Goal: Task Accomplishment & Management: Use online tool/utility

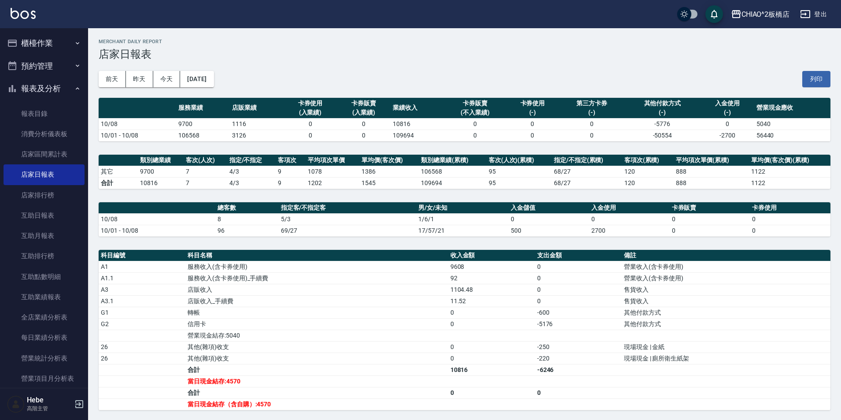
click at [50, 41] on button "櫃檯作業" at bounding box center [44, 43] width 81 height 23
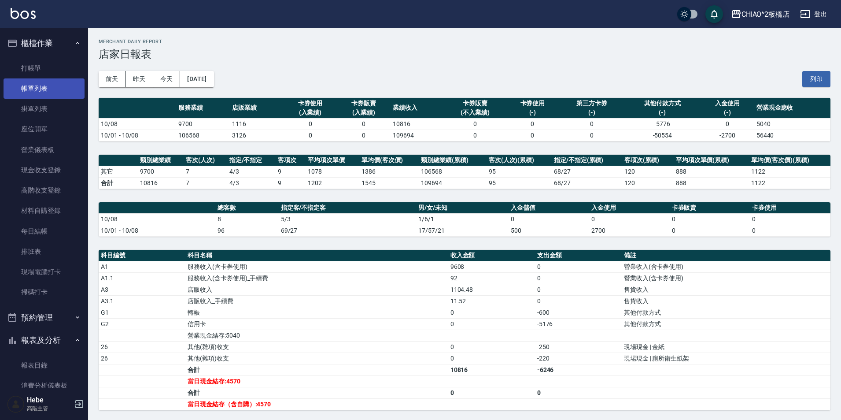
click at [44, 85] on link "帳單列表" at bounding box center [44, 88] width 81 height 20
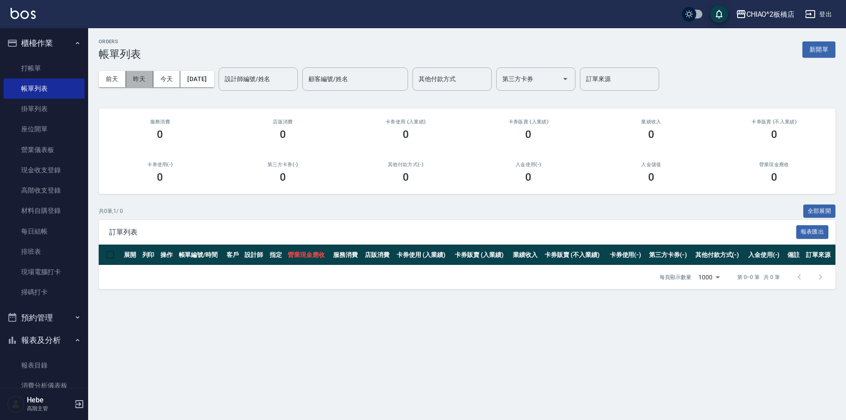
click at [143, 81] on button "昨天" at bounding box center [139, 79] width 27 height 16
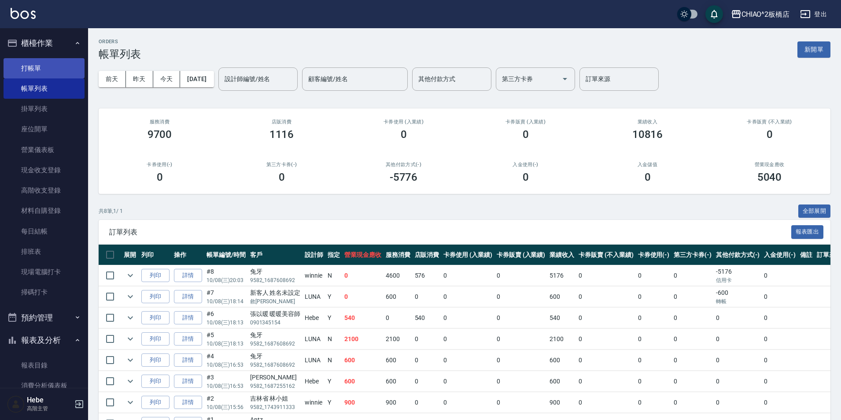
click at [51, 69] on link "打帳單" at bounding box center [44, 68] width 81 height 20
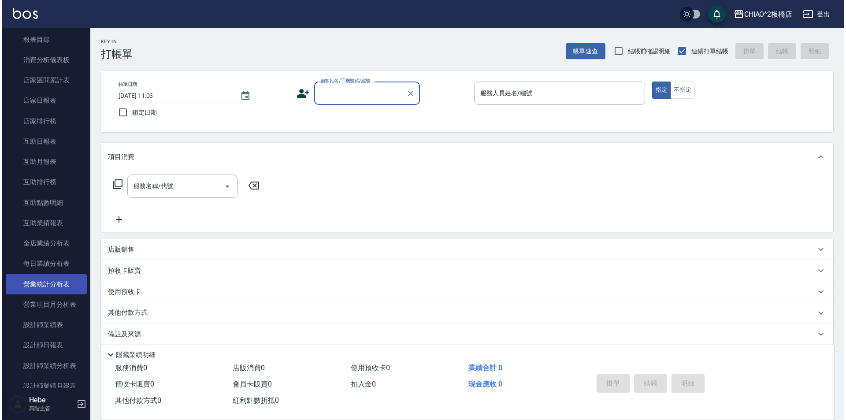
scroll to position [485, 0]
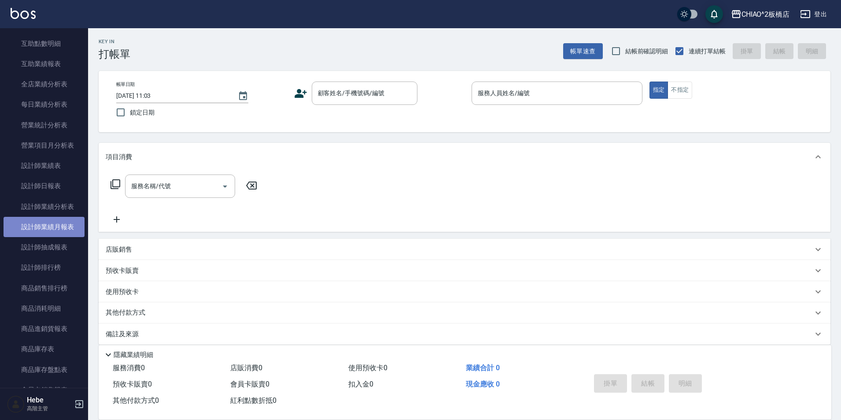
click at [57, 229] on link "設計師業績月報表" at bounding box center [44, 227] width 81 height 20
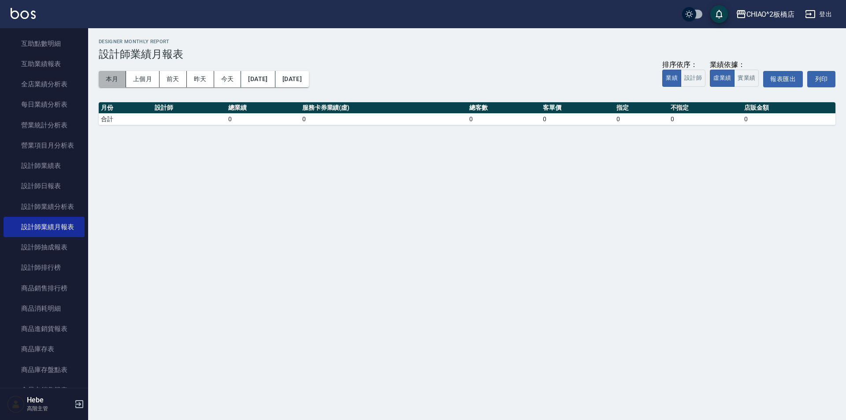
click at [107, 77] on button "本月" at bounding box center [112, 79] width 27 height 16
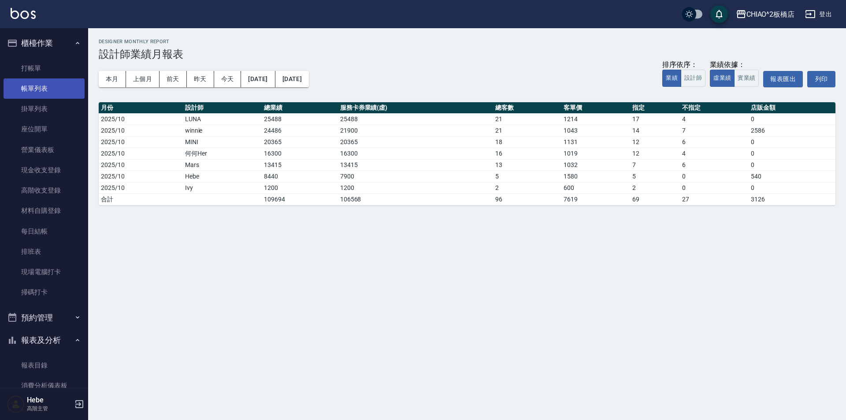
click at [57, 84] on link "帳單列表" at bounding box center [44, 88] width 81 height 20
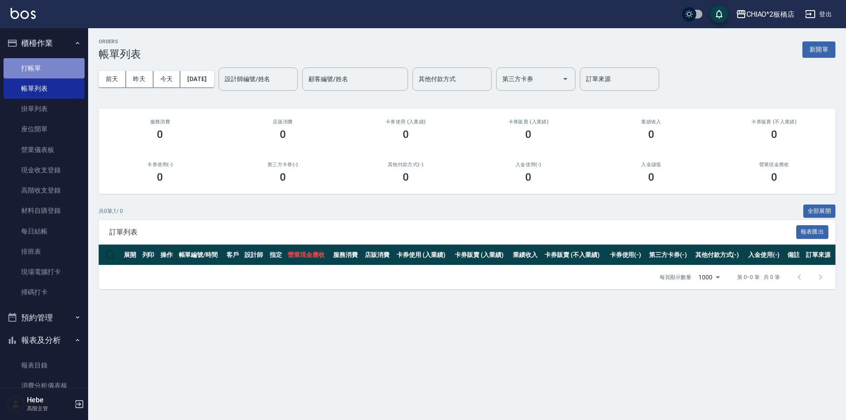
click at [54, 67] on link "打帳單" at bounding box center [44, 68] width 81 height 20
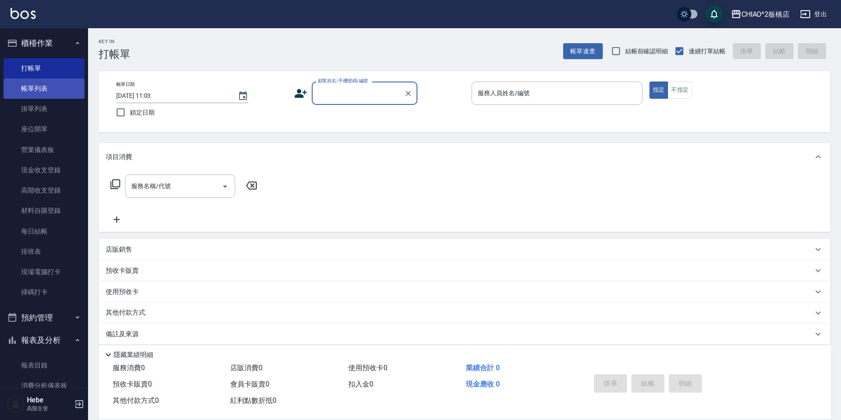
click at [41, 86] on link "帳單列表" at bounding box center [44, 88] width 81 height 20
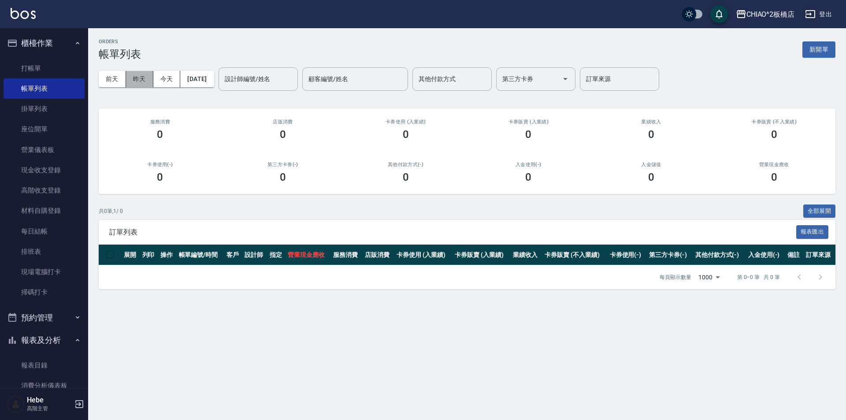
click at [132, 78] on button "昨天" at bounding box center [139, 79] width 27 height 16
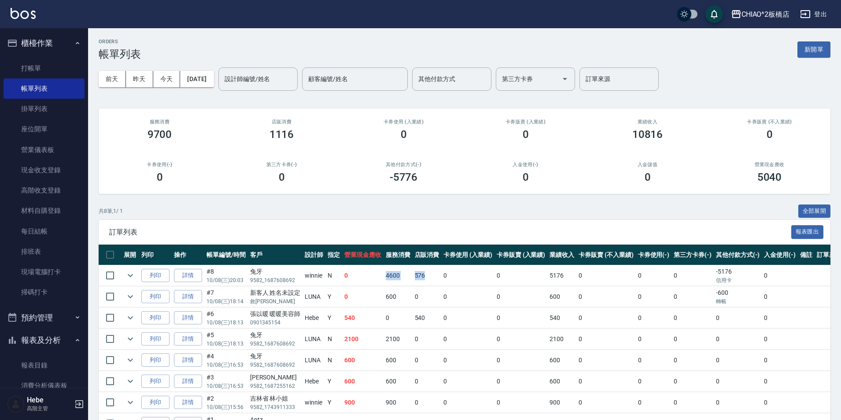
drag, startPoint x: 428, startPoint y: 278, endPoint x: 367, endPoint y: 281, distance: 61.7
click at [367, 281] on tr "列印 詳情 #8 10/08 (三) 20:03 兔牙 9582_1687608692 winnie N 0 4600 576 0 0 5176 0 0 0 …" at bounding box center [471, 275] width 745 height 21
click at [354, 282] on td "0" at bounding box center [362, 275] width 41 height 21
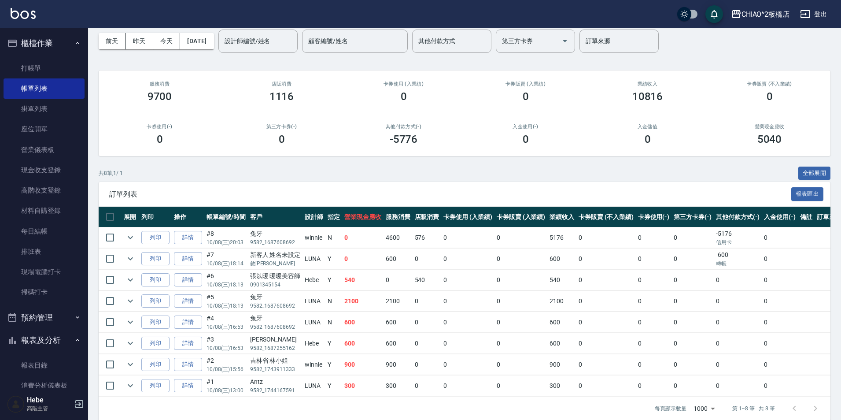
scroll to position [44, 0]
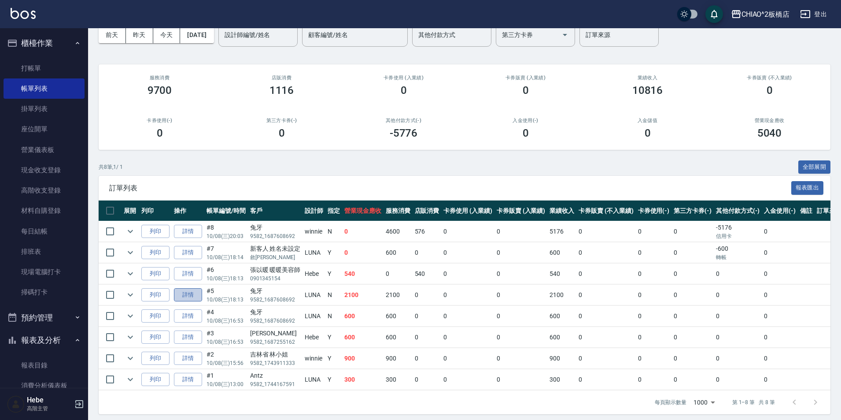
click at [183, 294] on link "詳情" at bounding box center [188, 295] width 28 height 14
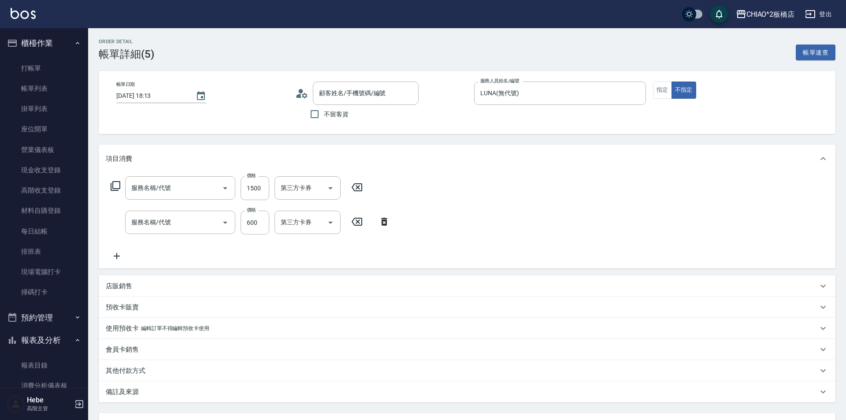
type input "[DATE] 18:13"
type input "LUNA(無代號)"
type input "男生染髮指定(96703)"
type input "洗剪指定600(96678)"
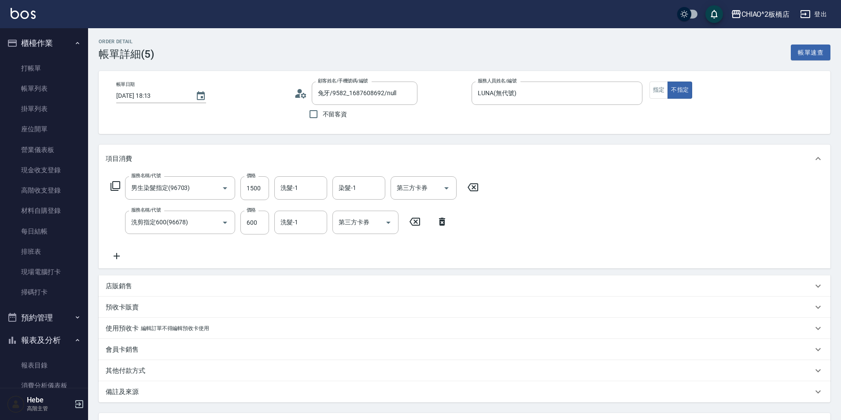
type input "兔牙/9582_1687608692/null"
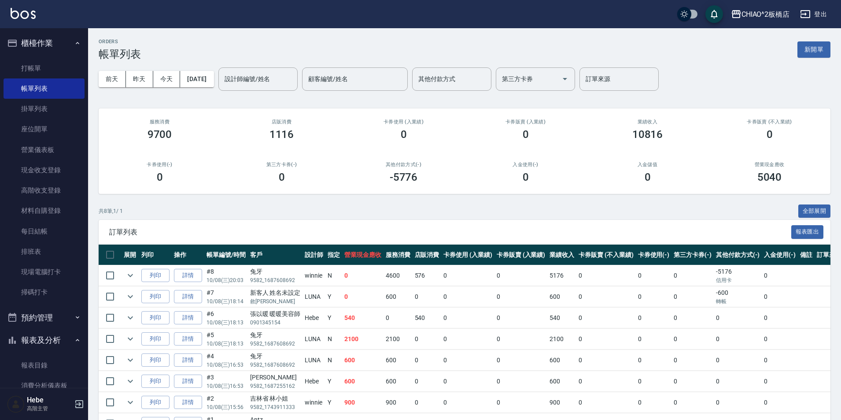
click at [190, 282] on td "詳情" at bounding box center [188, 275] width 33 height 21
click at [191, 279] on link "詳情" at bounding box center [188, 276] width 28 height 14
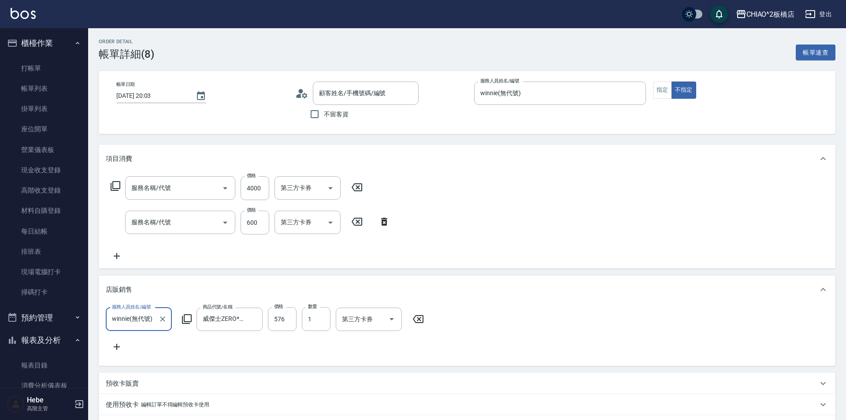
type input "[DATE] 20:03"
type input "winnie(無代號)"
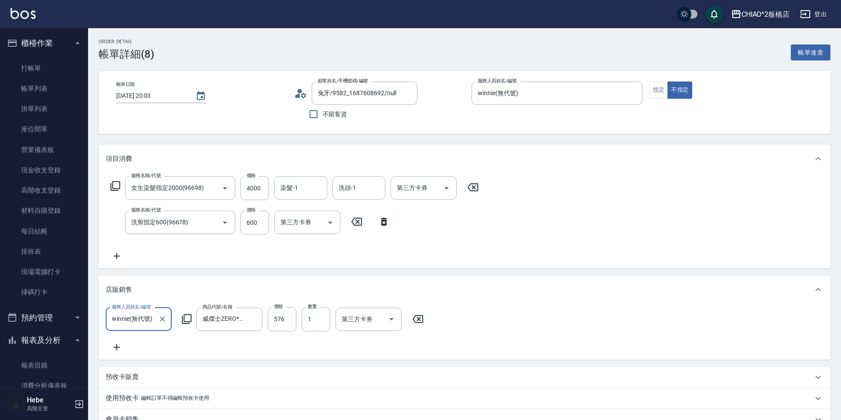
type input "兔牙/9582_1687608692/null"
type input "女生染髮指定2000(96698)"
type input "洗剪指定600(96678)"
click at [42, 68] on link "打帳單" at bounding box center [44, 68] width 81 height 20
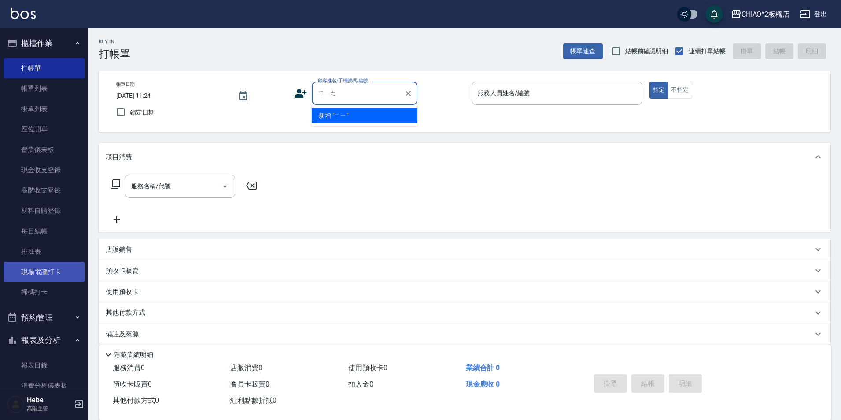
type input "湘"
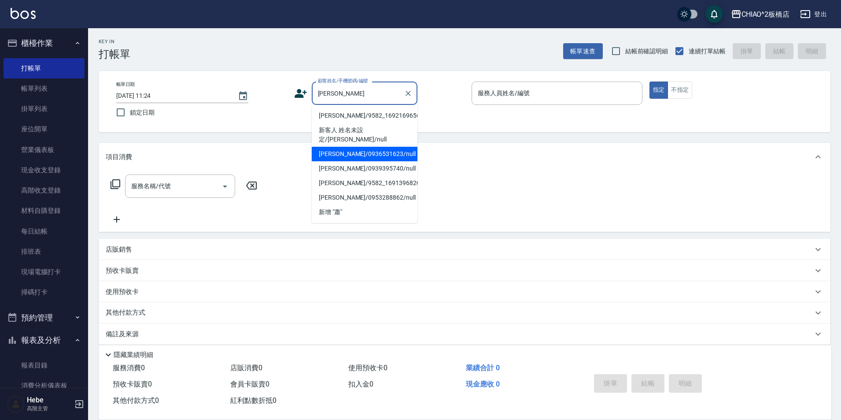
click at [372, 147] on li "[PERSON_NAME]/0936531623/null" at bounding box center [365, 154] width 106 height 15
type input "[PERSON_NAME]/0936531623/null"
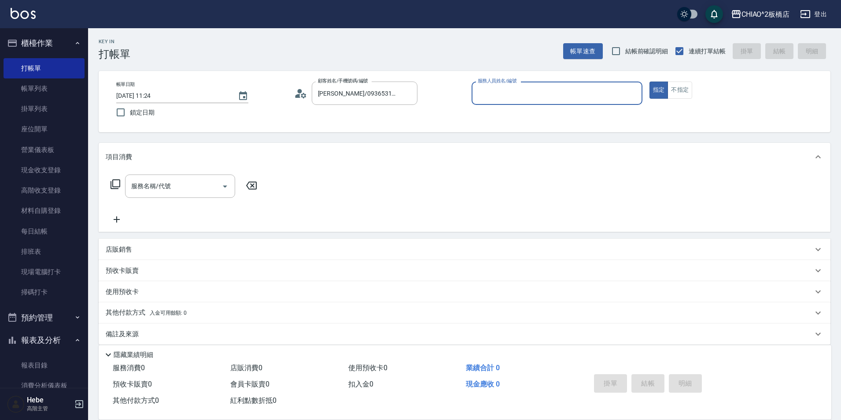
click at [486, 94] on input "服務人員姓名/編號" at bounding box center [557, 92] width 163 height 15
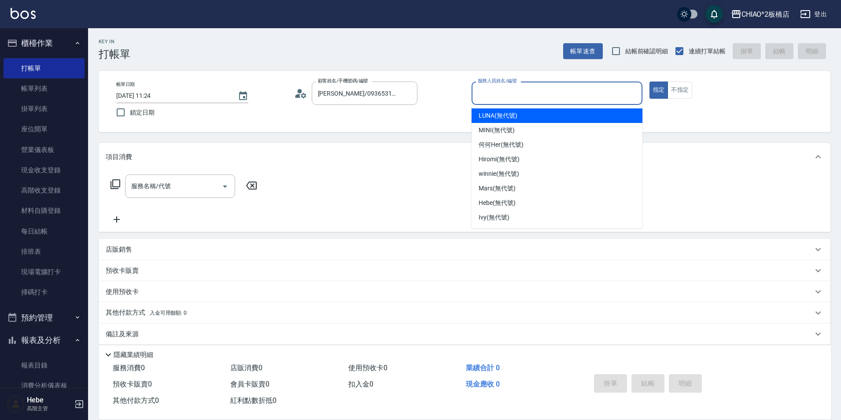
click at [485, 111] on span "LUNA (無代號)" at bounding box center [498, 115] width 39 height 9
type input "LUNA(無代號)"
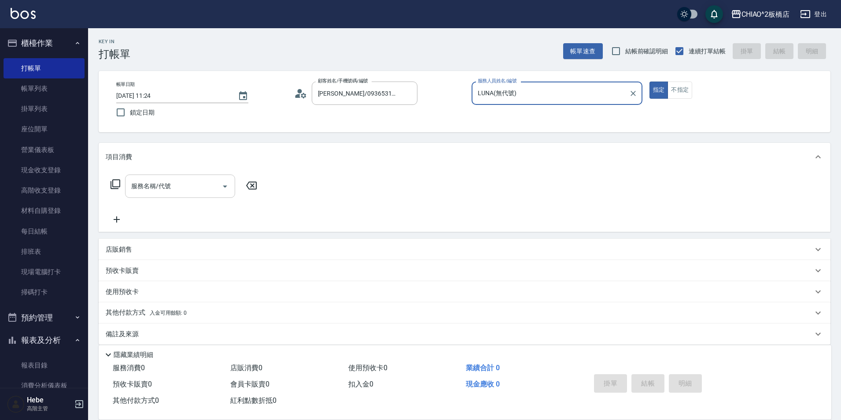
click at [214, 184] on input "服務名稱/代號" at bounding box center [173, 185] width 89 height 15
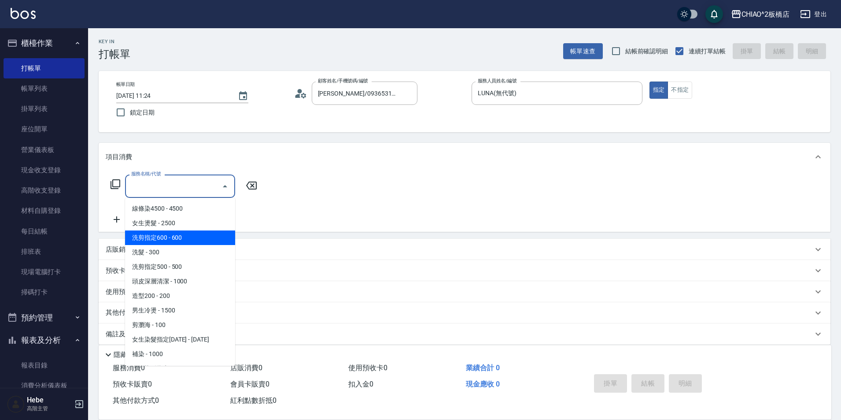
click at [199, 241] on span "洗剪指定600 - 600" at bounding box center [180, 237] width 110 height 15
type input "洗剪指定600(96678)"
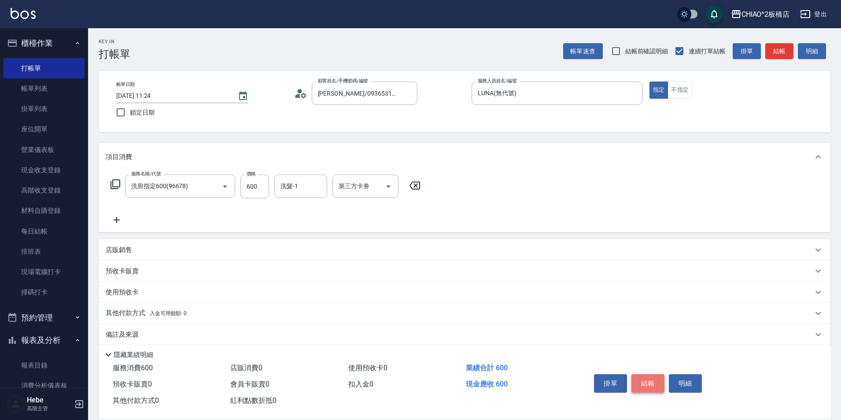
click at [647, 374] on button "結帳" at bounding box center [648, 383] width 33 height 19
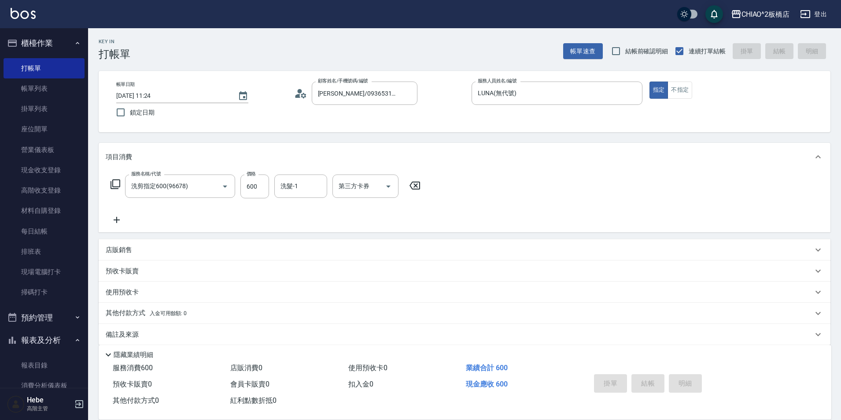
type input "[DATE] 11:40"
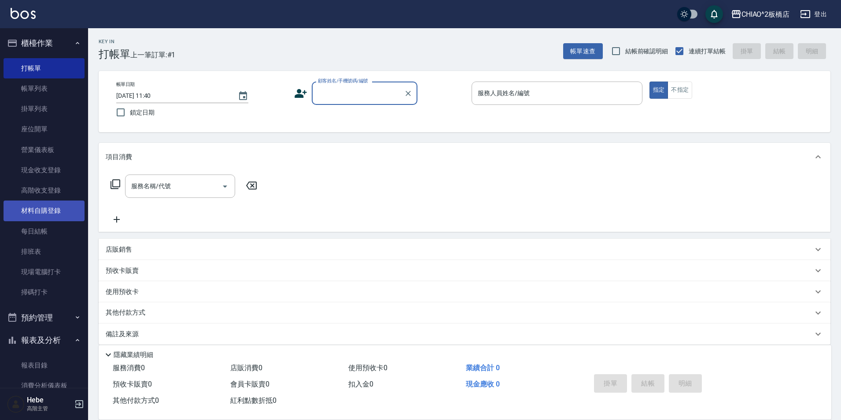
click at [38, 208] on link "材料自購登錄" at bounding box center [44, 210] width 81 height 20
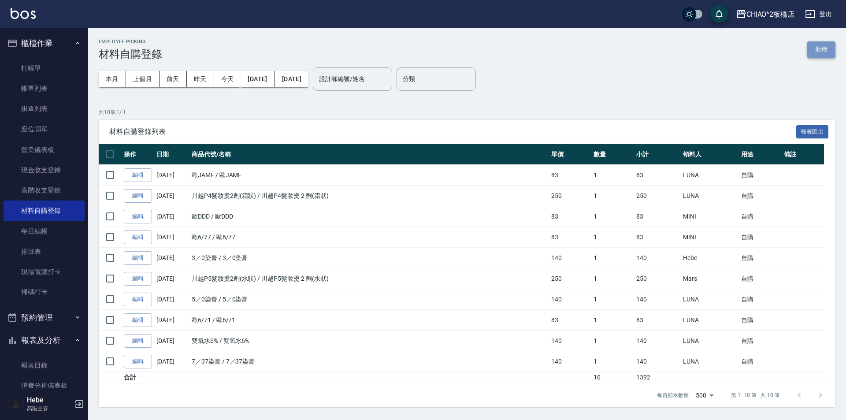
click at [823, 49] on button "新增" at bounding box center [821, 49] width 28 height 16
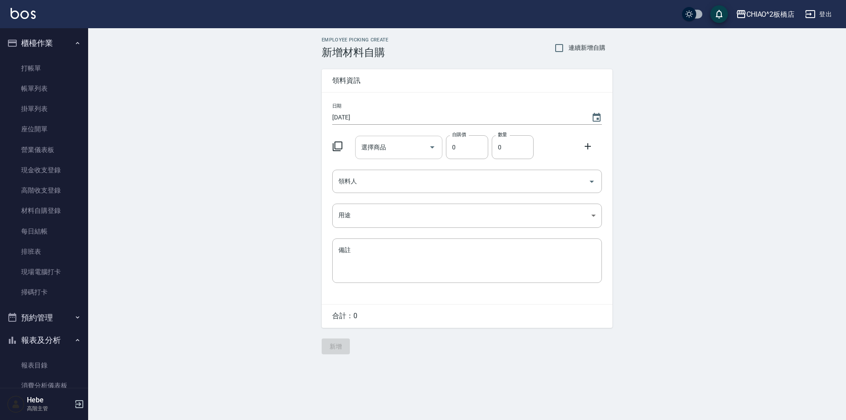
click at [404, 145] on input "選擇商品" at bounding box center [392, 147] width 67 height 15
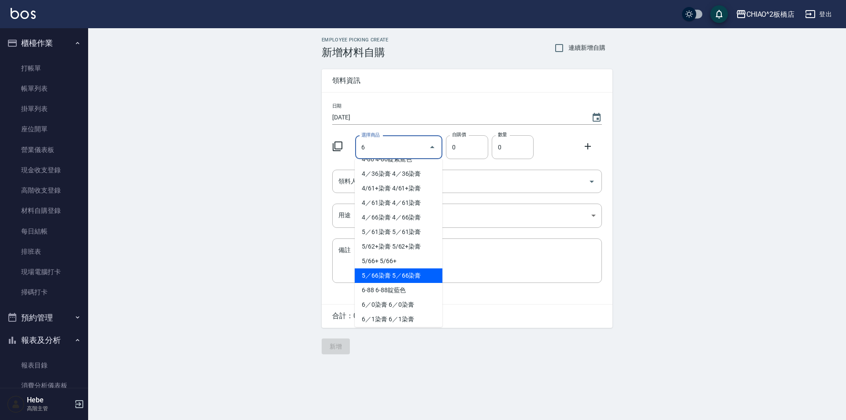
scroll to position [88, 0]
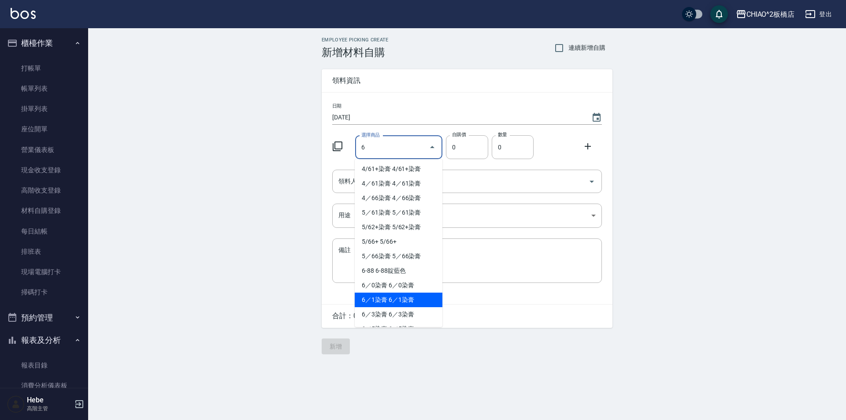
click at [388, 296] on li "6／1染膏 6／1染膏" at bounding box center [399, 300] width 88 height 15
type input "6／1染膏"
type input "140"
type input "1"
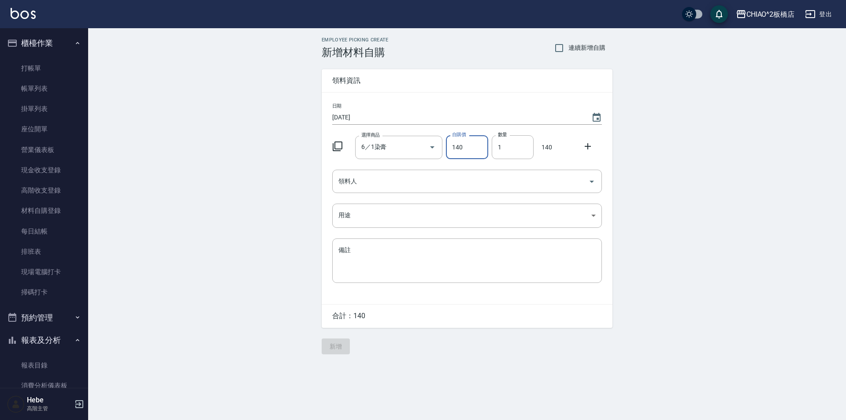
click at [589, 147] on icon at bounding box center [588, 146] width 6 height 6
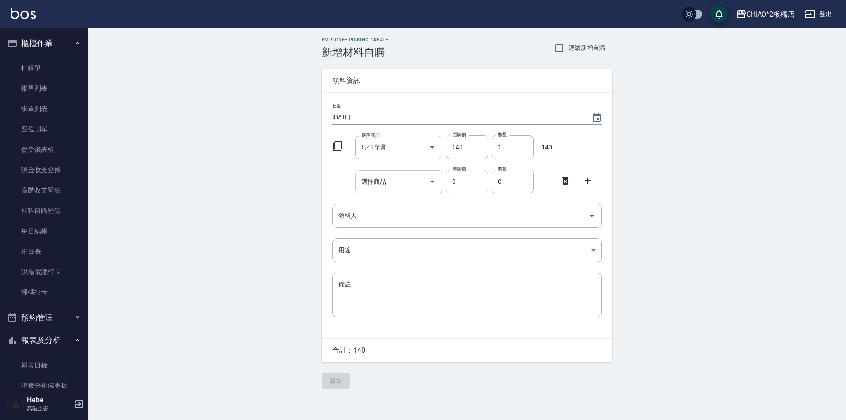
click at [418, 175] on input "選擇商品" at bounding box center [392, 181] width 67 height 15
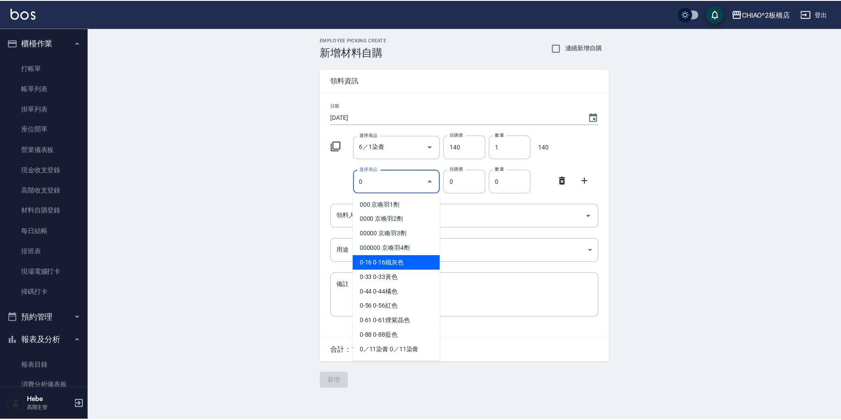
scroll to position [44, 0]
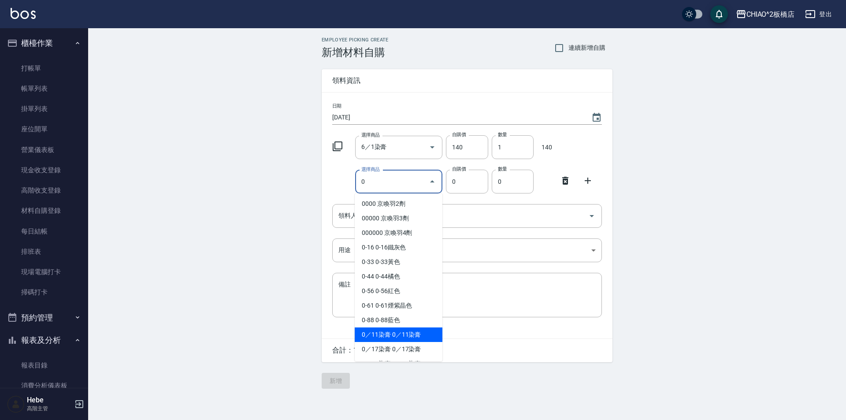
drag, startPoint x: 385, startPoint y: 328, endPoint x: 400, endPoint y: 319, distance: 17.5
click at [385, 328] on li "0／11染膏 0／11染膏" at bounding box center [399, 334] width 88 height 15
type input "0／11染膏"
type input "140"
type input "1"
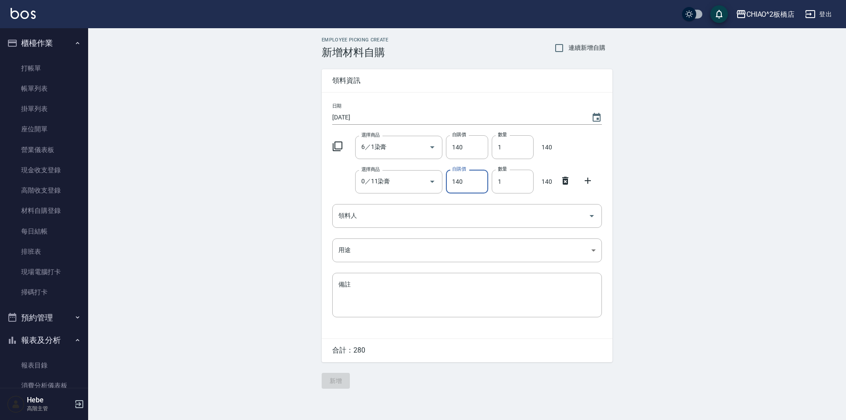
click at [583, 182] on icon at bounding box center [587, 180] width 11 height 11
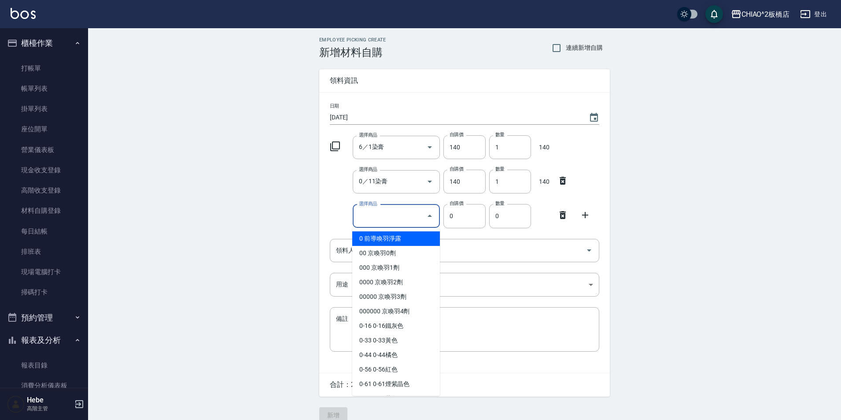
click at [378, 208] on input "選擇商品" at bounding box center [390, 215] width 67 height 15
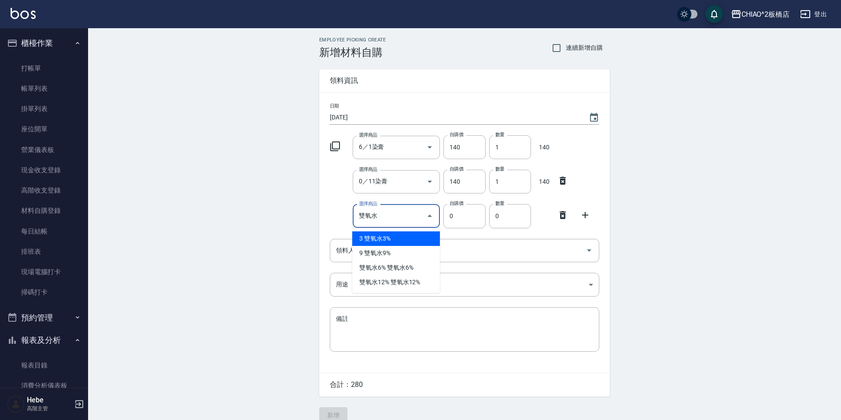
type input "雙氧水3%"
click at [389, 238] on li "3 雙氧水3%" at bounding box center [396, 238] width 88 height 15
type input "140"
type input "1"
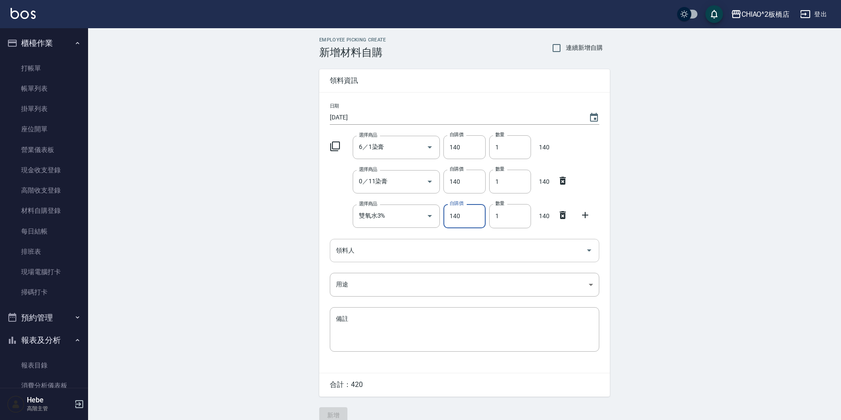
click at [386, 258] on div "領料人" at bounding box center [465, 250] width 270 height 23
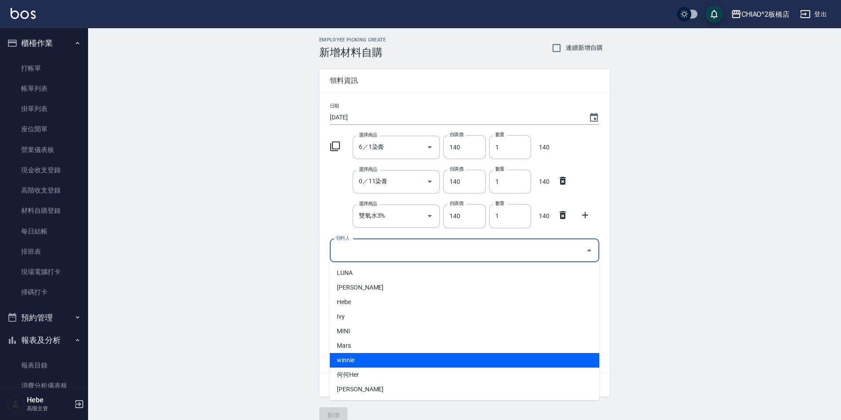
drag, startPoint x: 362, startPoint y: 359, endPoint x: 359, endPoint y: 325, distance: 34.9
click at [362, 359] on li "winnie" at bounding box center [465, 360] width 270 height 15
type input "winnie"
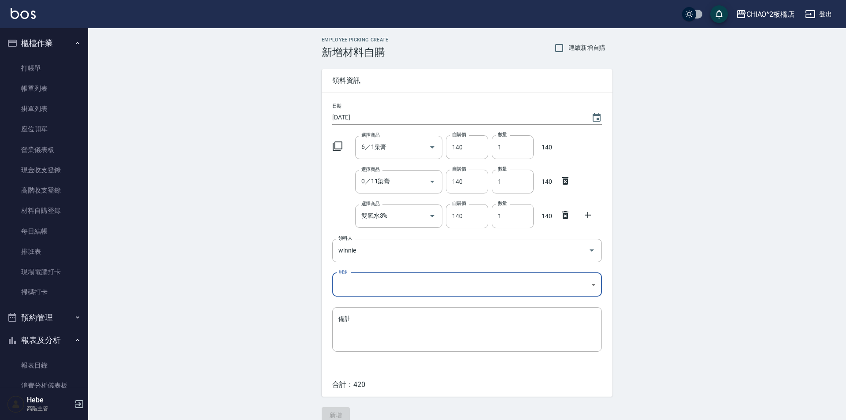
click at [355, 293] on body "CHIAO^2板橋店 登出 櫃檯作業 打帳單 帳單列表 掛單列表 座位開單 營業儀表板 現金收支登錄 高階收支登錄 材料自購登錄 每日結帳 排班表 現場電腦打…" at bounding box center [423, 216] width 846 height 432
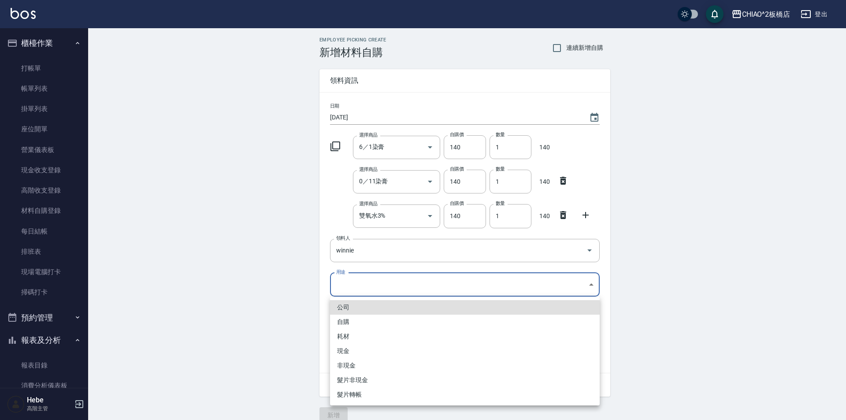
click at [352, 322] on li "自購" at bounding box center [465, 322] width 270 height 15
type input "自購"
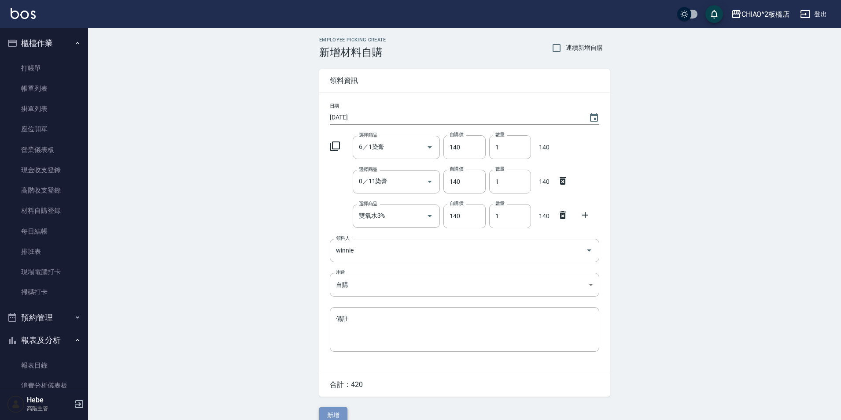
click at [335, 410] on button "新增" at bounding box center [333, 415] width 28 height 16
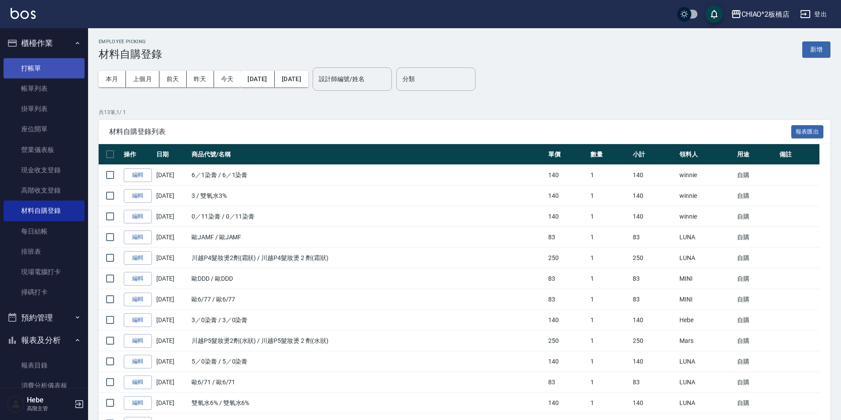
click at [42, 74] on link "打帳單" at bounding box center [44, 68] width 81 height 20
